Goal: Task Accomplishment & Management: Use online tool/utility

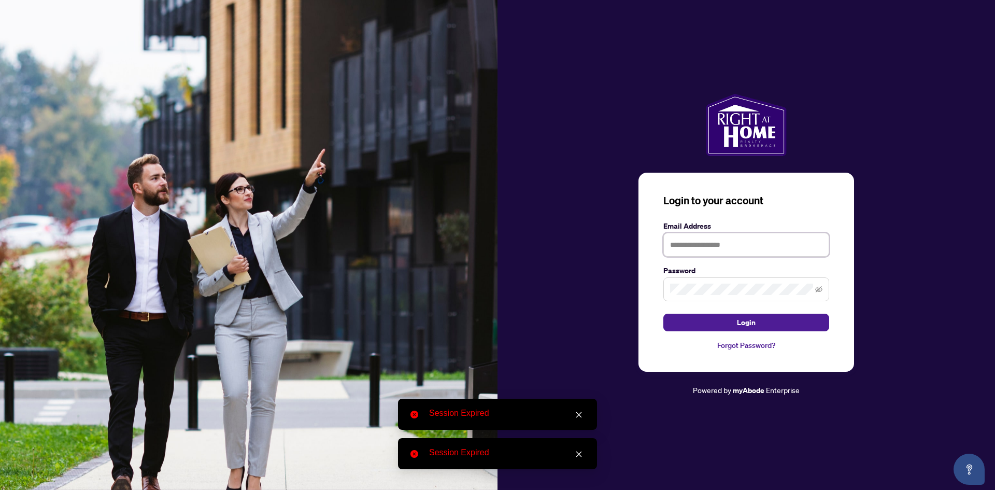
type input "**********"
click at [735, 245] on input "**********" at bounding box center [746, 245] width 166 height 24
click at [701, 315] on button "Login" at bounding box center [746, 322] width 166 height 18
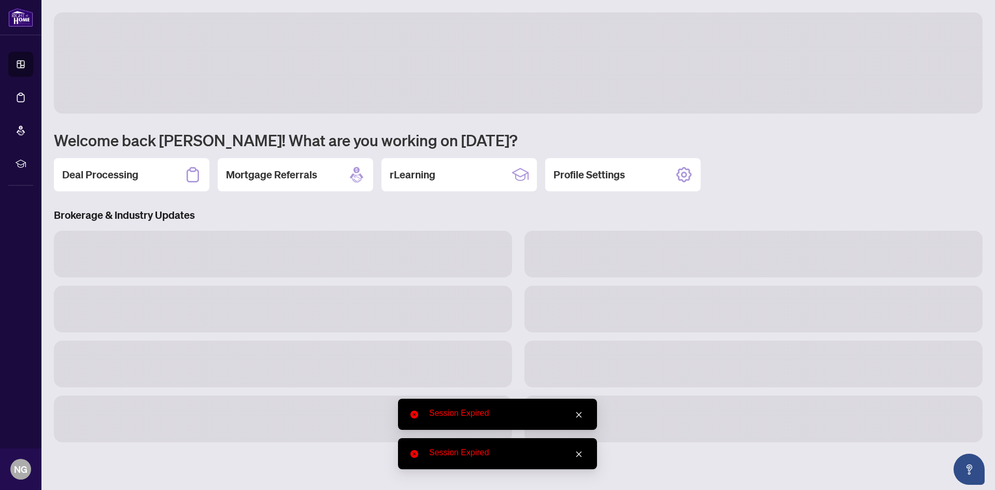
click at [582, 416] on icon "close" at bounding box center [578, 414] width 7 height 7
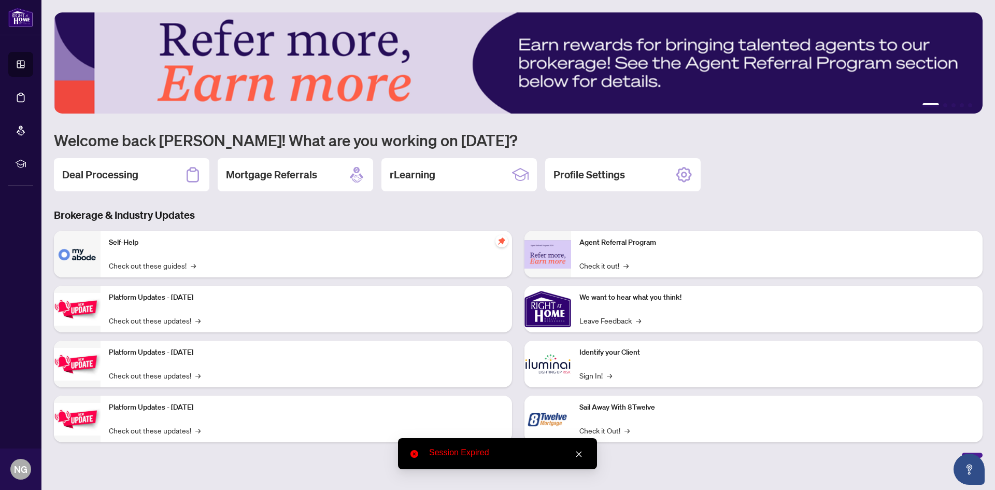
click at [581, 456] on icon "close" at bounding box center [578, 453] width 7 height 7
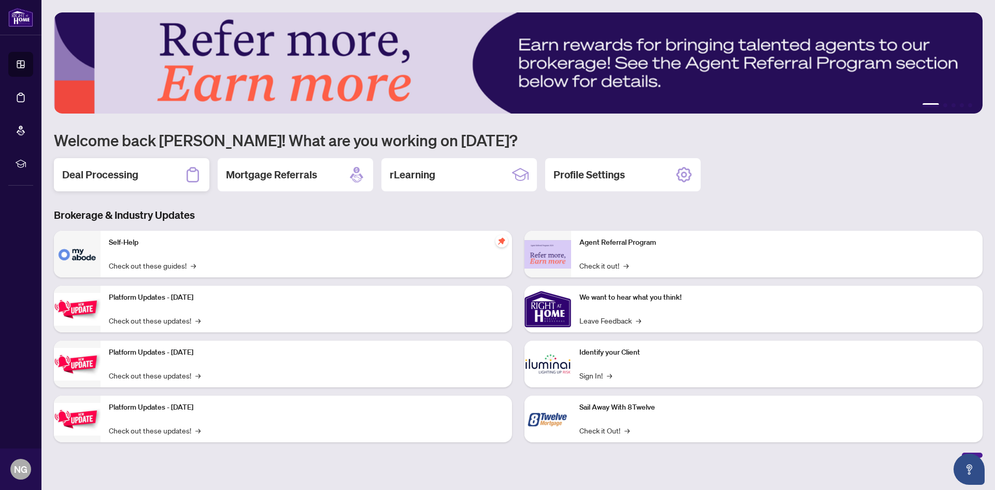
click at [114, 179] on h2 "Deal Processing" at bounding box center [100, 174] width 76 height 15
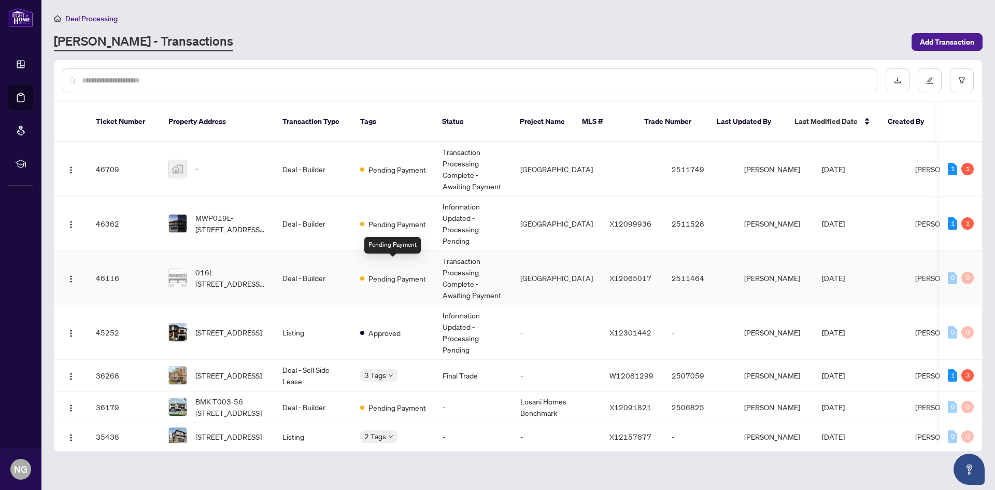
click at [405, 273] on span "Pending Payment" at bounding box center [397, 278] width 58 height 11
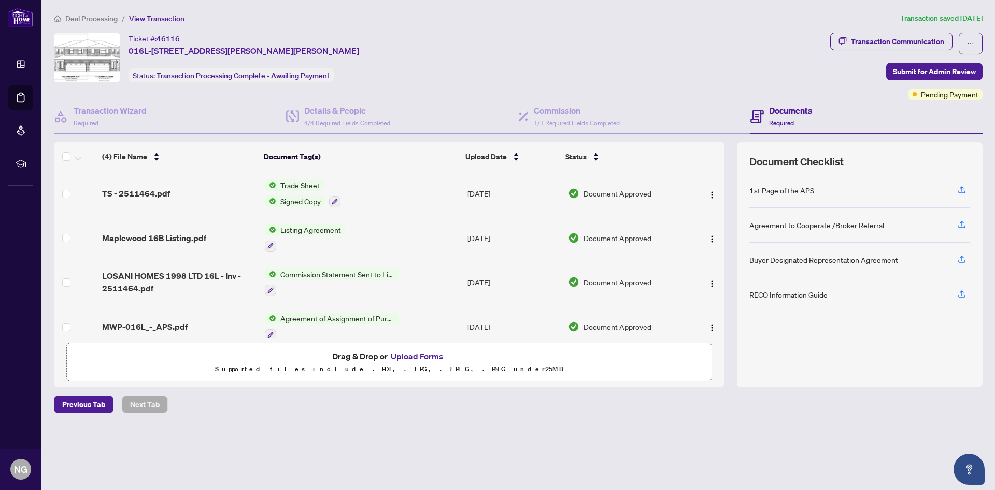
scroll to position [14, 0]
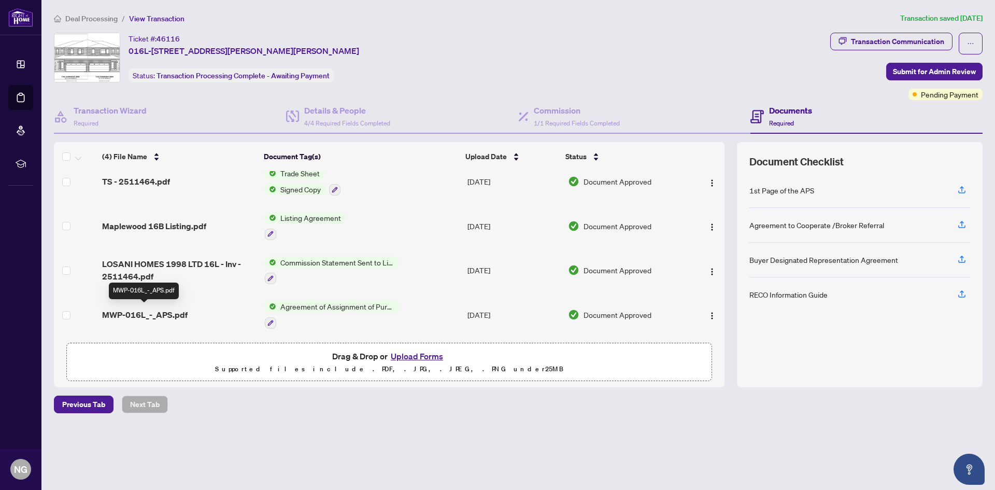
click at [171, 311] on span "MWP-016L_-_APS.pdf" at bounding box center [144, 314] width 85 height 12
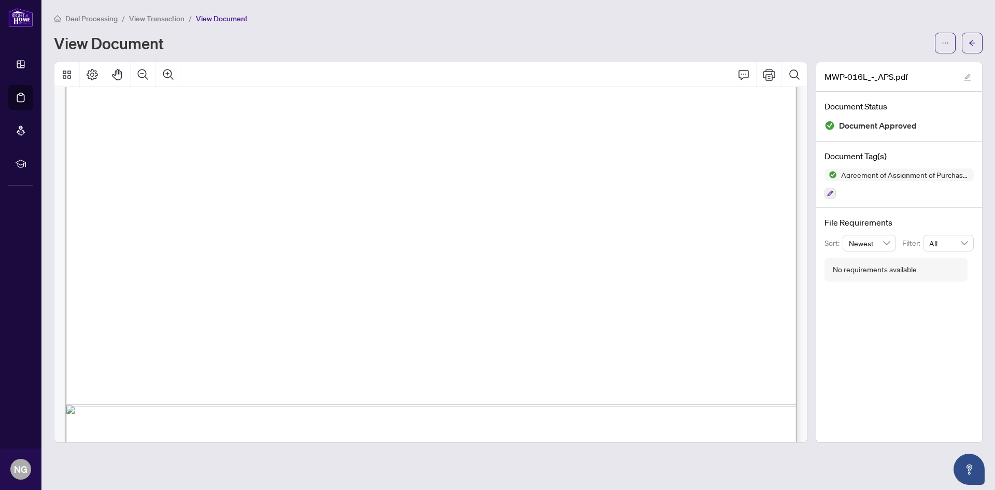
scroll to position [5411, 0]
click at [950, 42] on button "button" at bounding box center [945, 43] width 21 height 21
click at [925, 61] on span "Download" at bounding box center [907, 65] width 79 height 11
click at [976, 46] on button "button" at bounding box center [972, 43] width 21 height 21
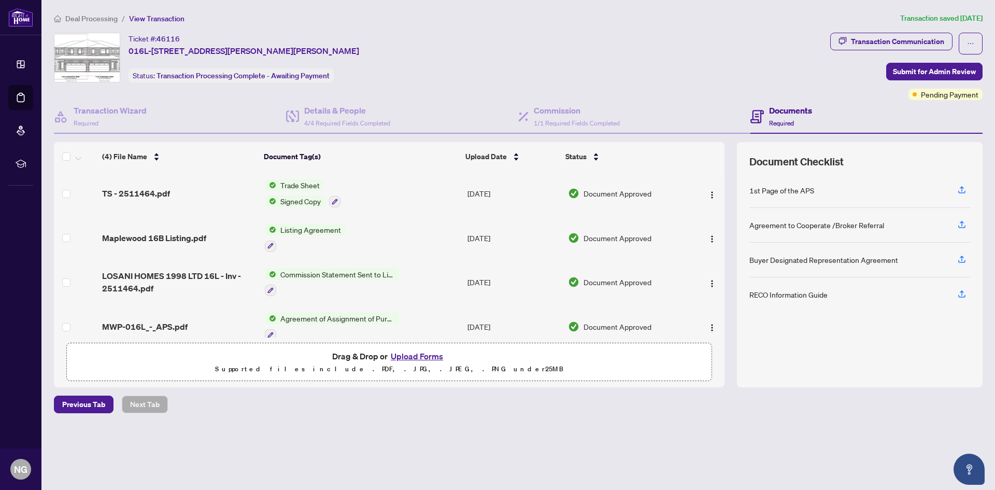
click at [101, 18] on span "Deal Processing" at bounding box center [91, 18] width 52 height 9
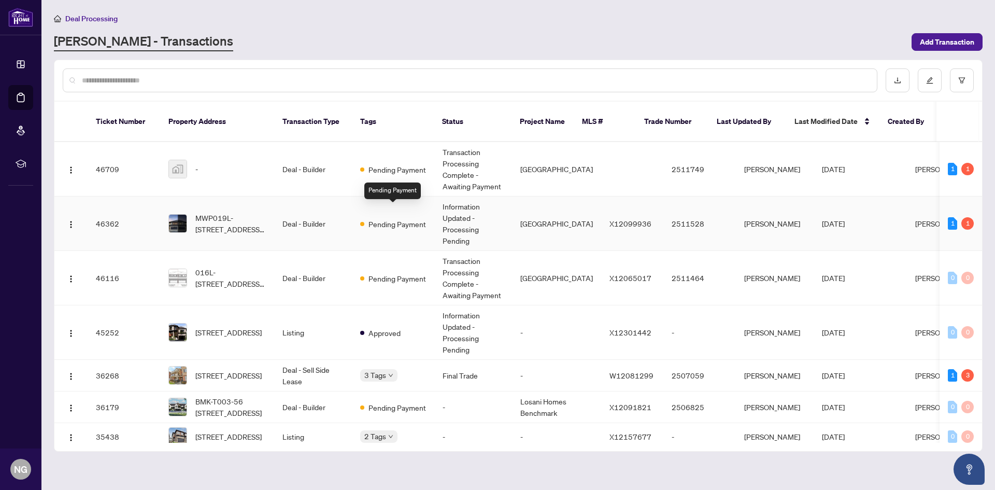
click at [405, 218] on span "Pending Payment" at bounding box center [397, 223] width 58 height 11
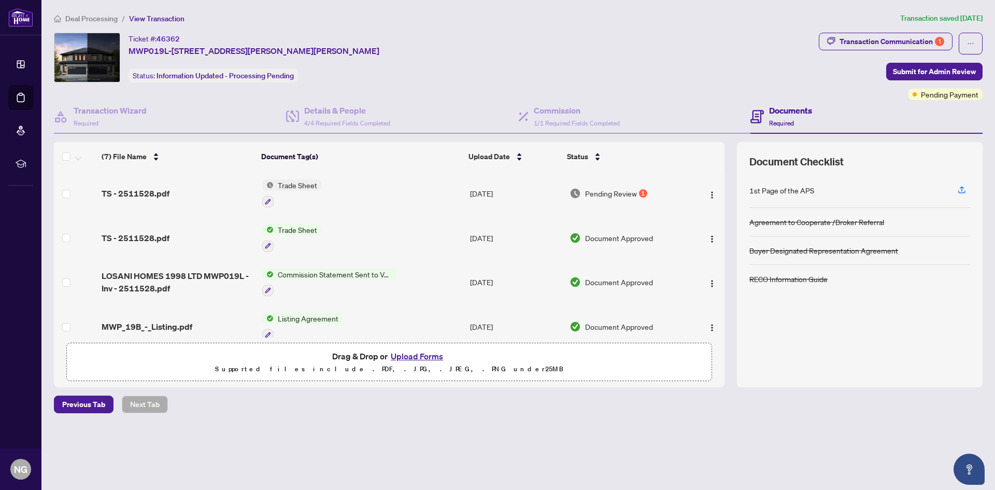
click at [633, 192] on span "Pending Review" at bounding box center [611, 193] width 52 height 11
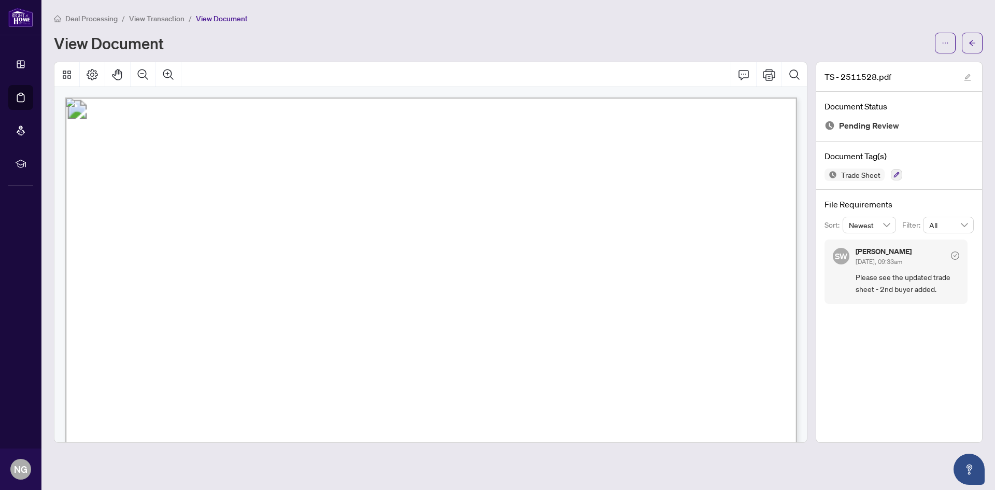
scroll to position [2, 0]
